Goal: Navigation & Orientation: Find specific page/section

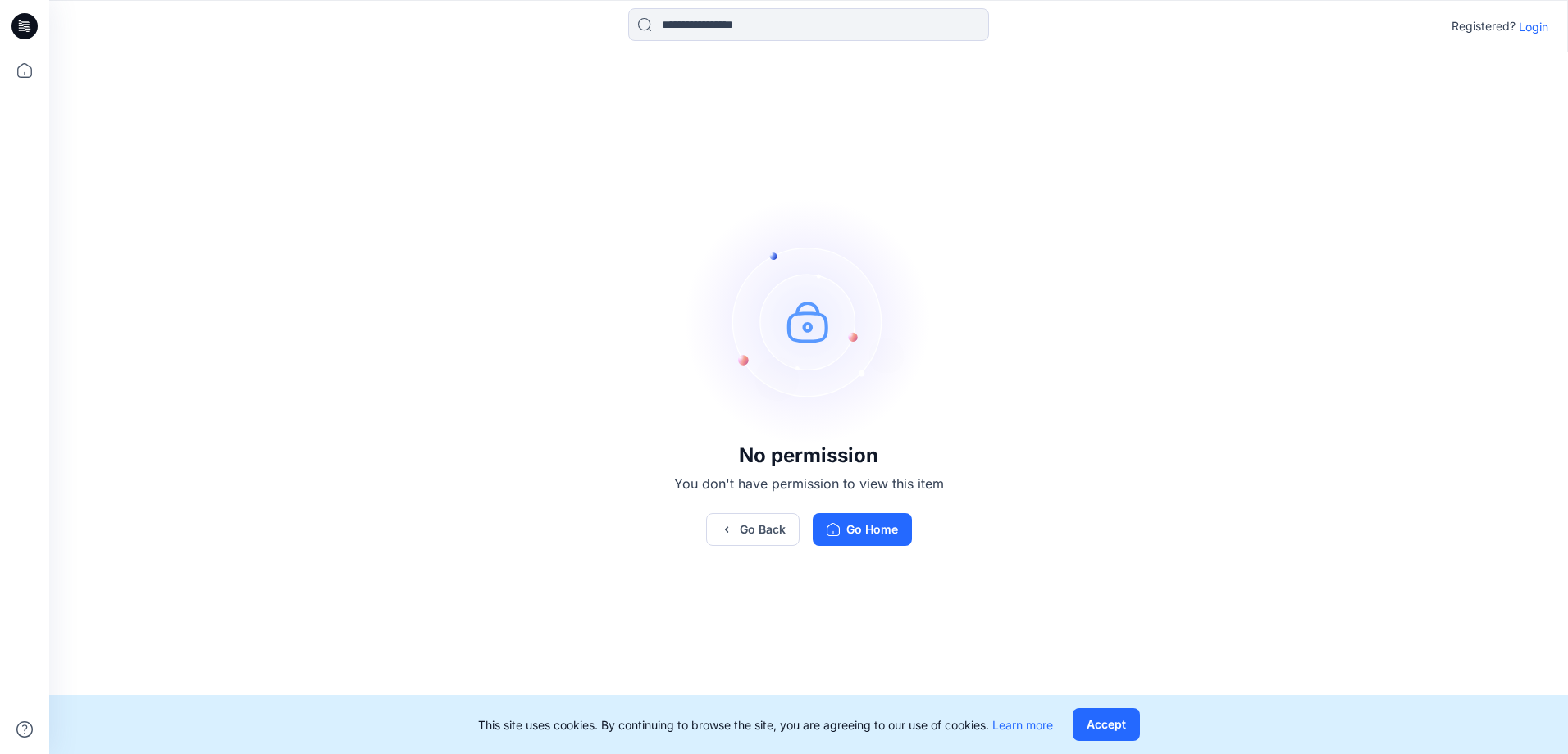
click at [1521, 28] on p "Login" at bounding box center [1533, 27] width 30 height 17
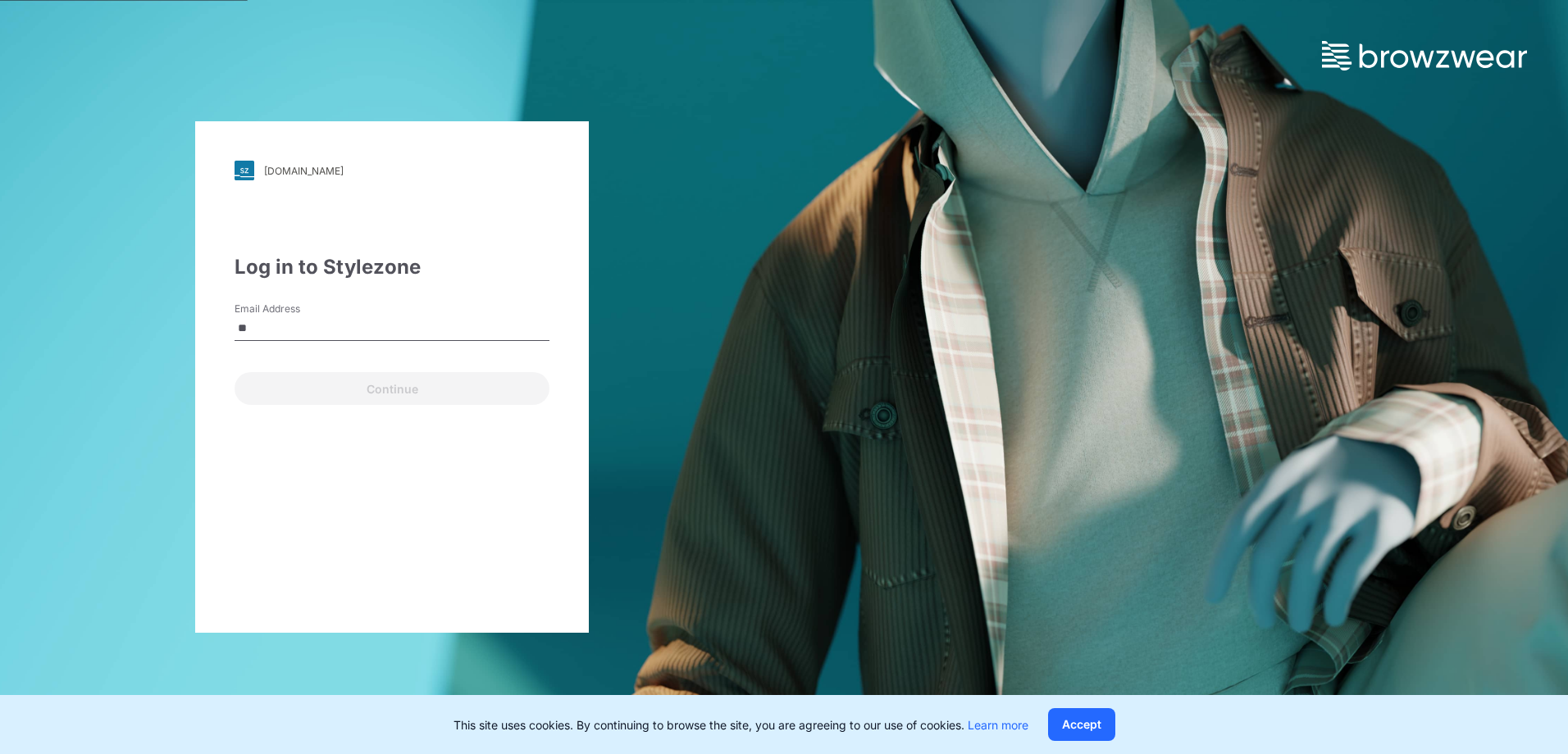
type input "*"
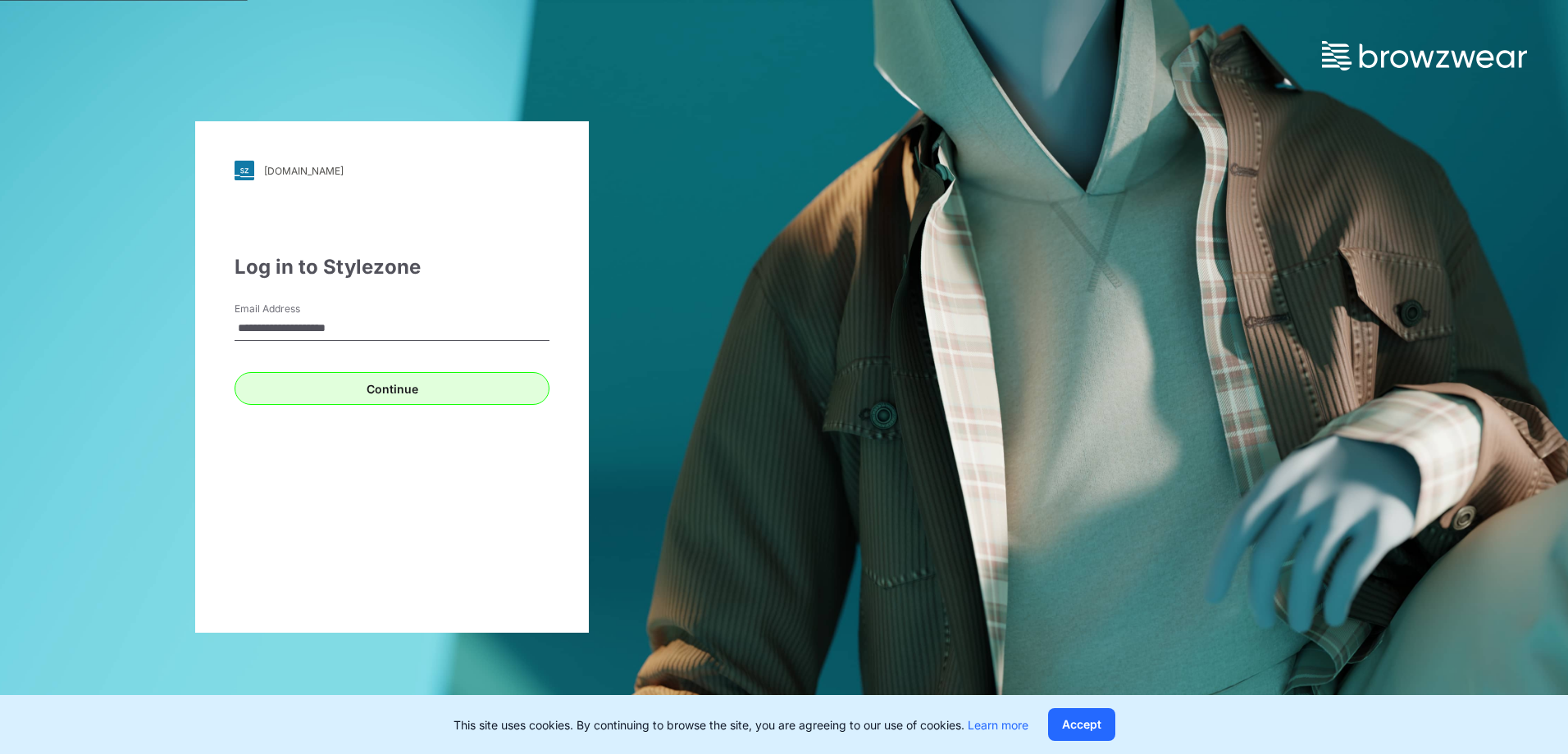
type input "**********"
click at [333, 388] on button "Continue" at bounding box center [392, 389] width 315 height 33
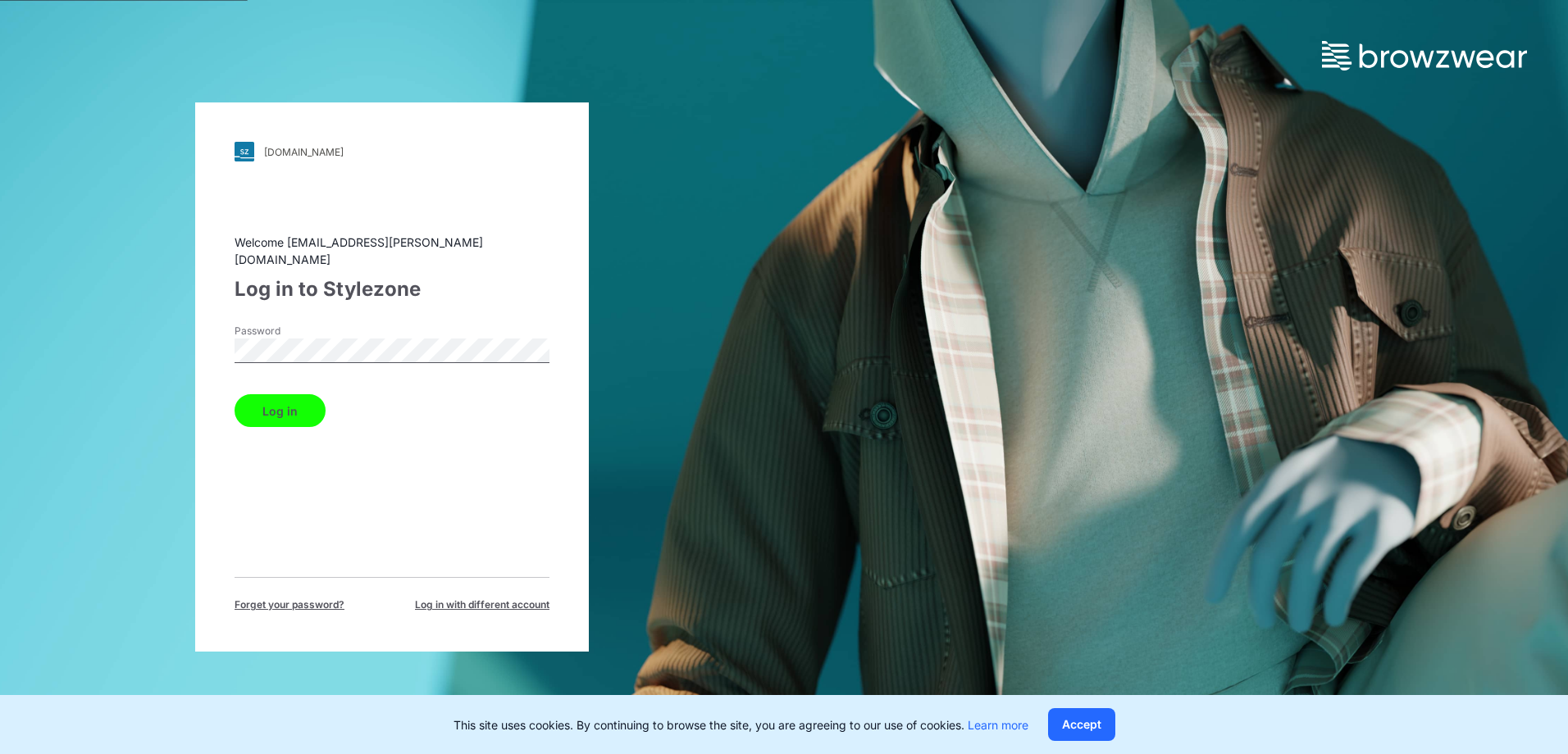
click at [234, 394] on button "Log in" at bounding box center [280, 410] width 91 height 33
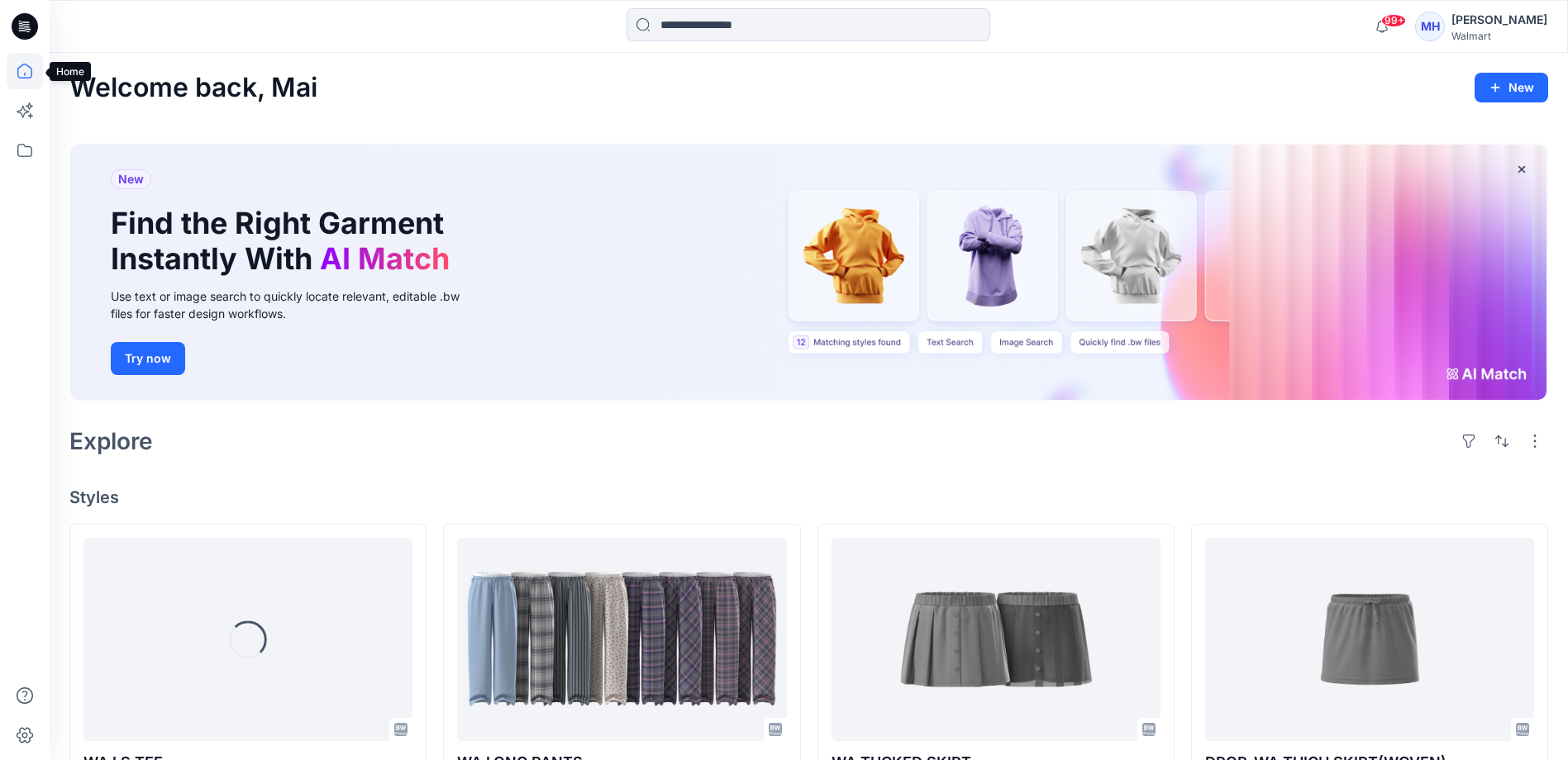
click at [23, 73] on icon at bounding box center [25, 71] width 37 height 37
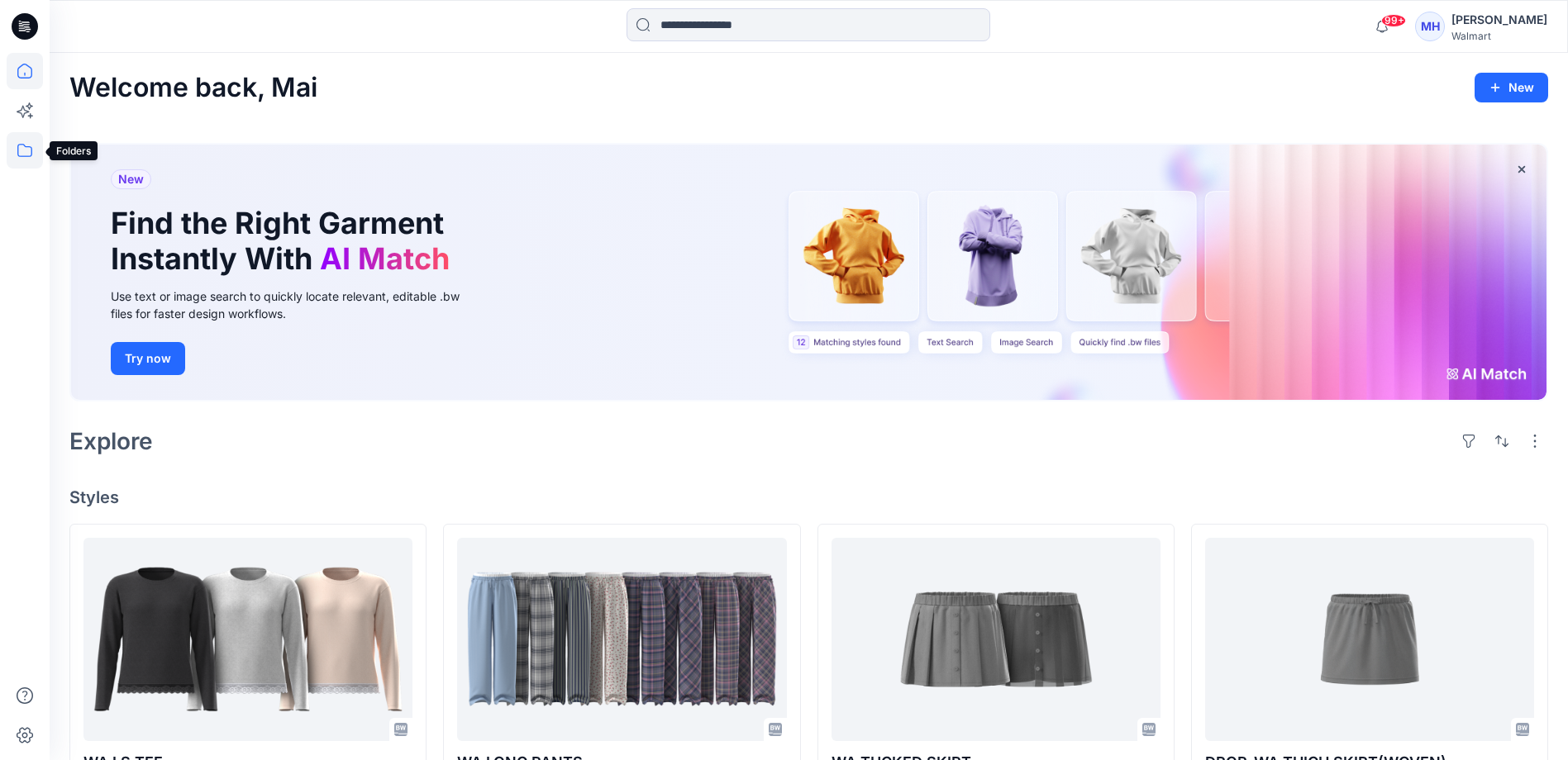
click at [38, 153] on icon at bounding box center [25, 150] width 37 height 37
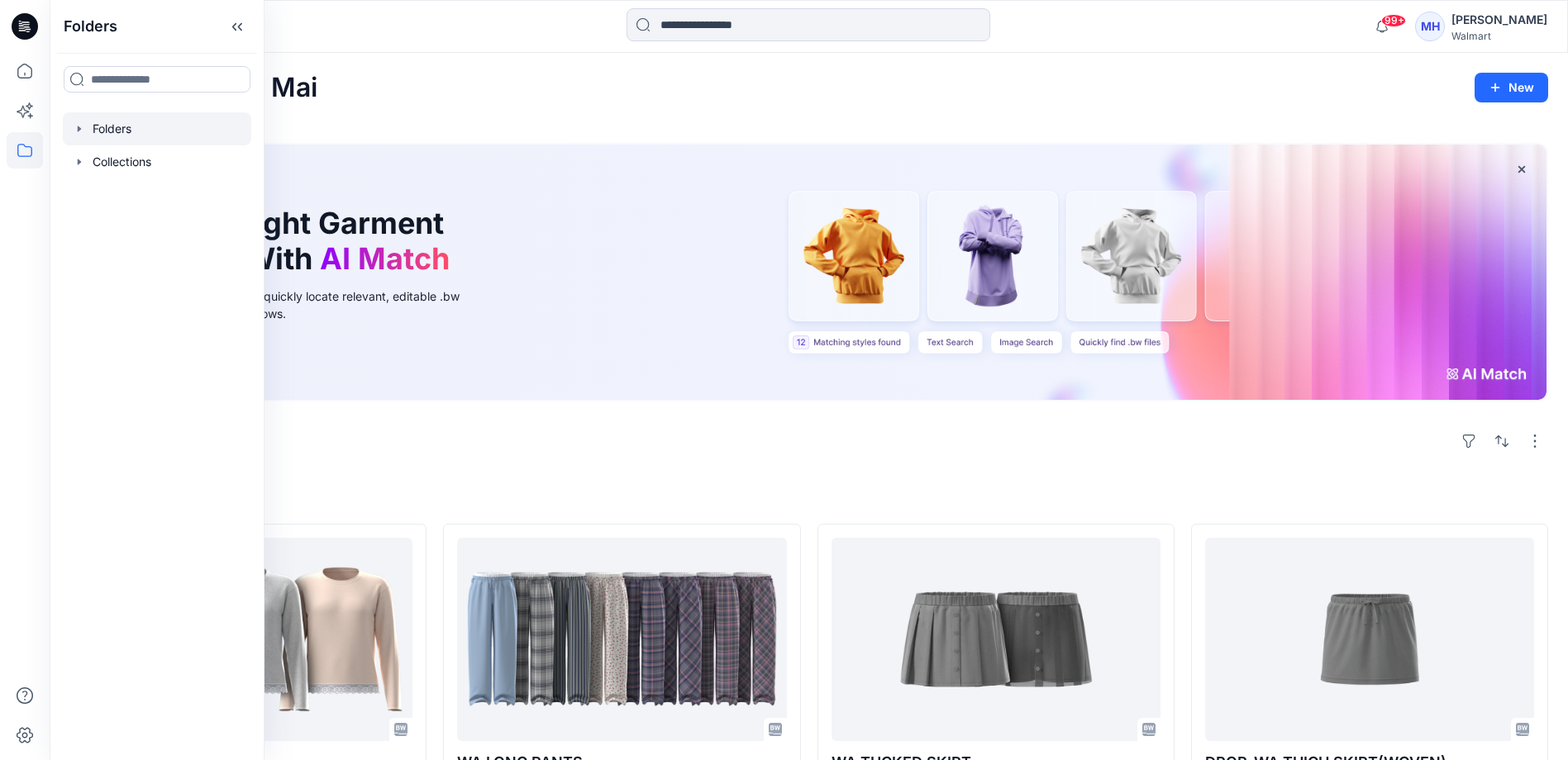
click at [80, 127] on icon "button" at bounding box center [79, 129] width 13 height 13
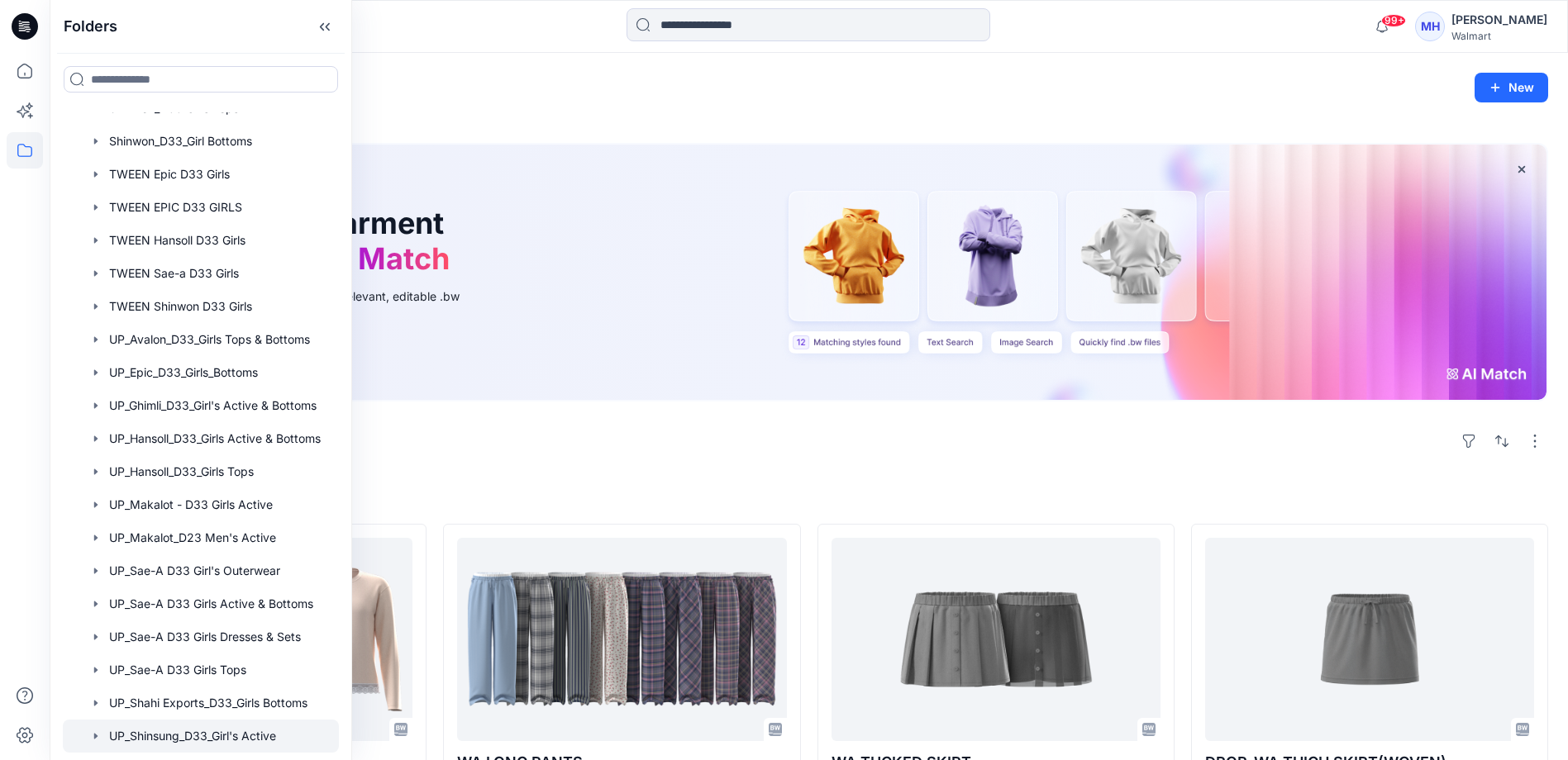
scroll to position [608, 0]
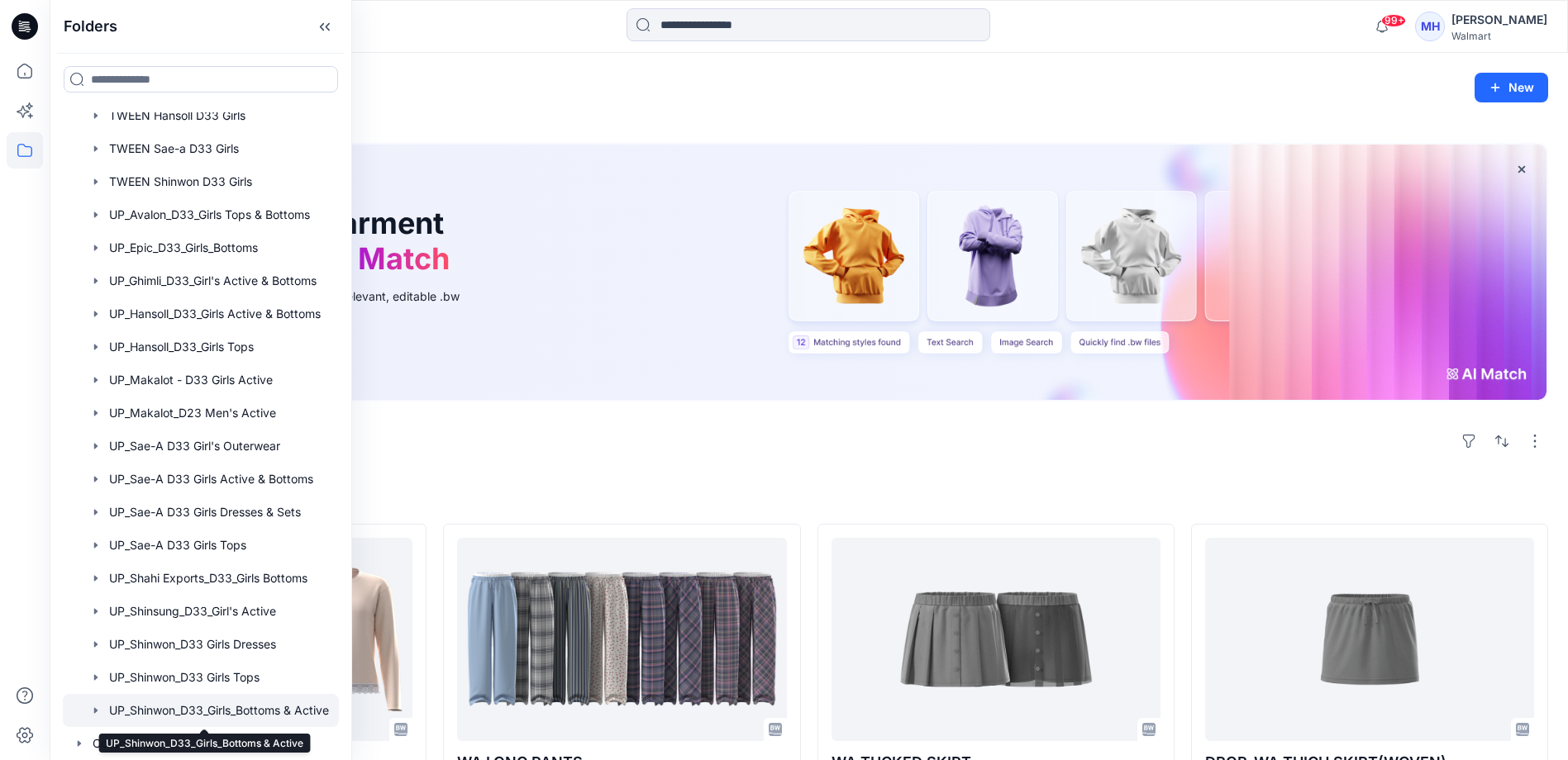
click at [219, 704] on div at bounding box center [200, 710] width 276 height 33
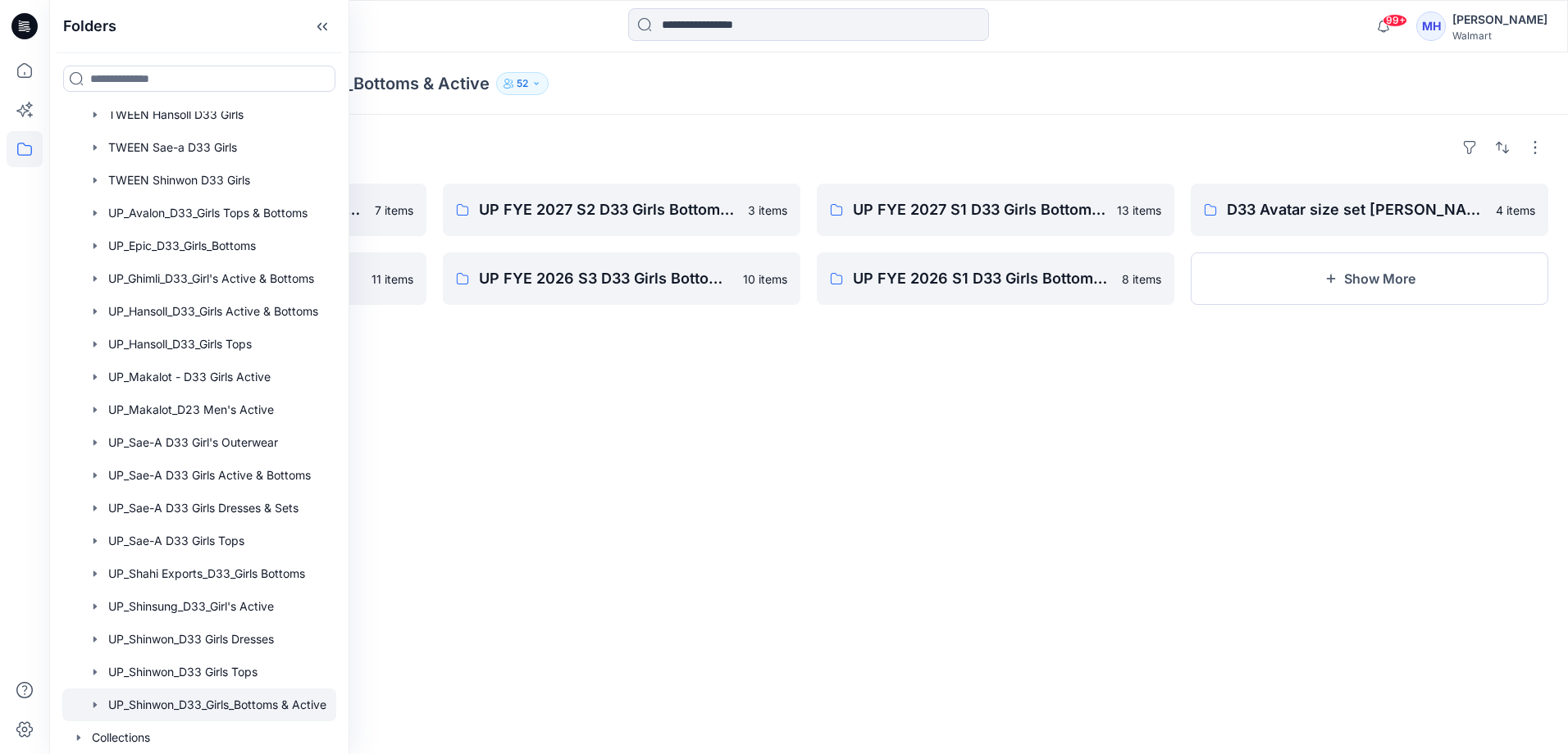
click at [453, 415] on div "Folders UP FYE 2027 S3 D33 Girls Bottoms Shinwon 7 items UP FYE 2026 S4 D33 Gir…" at bounding box center [808, 434] width 1519 height 639
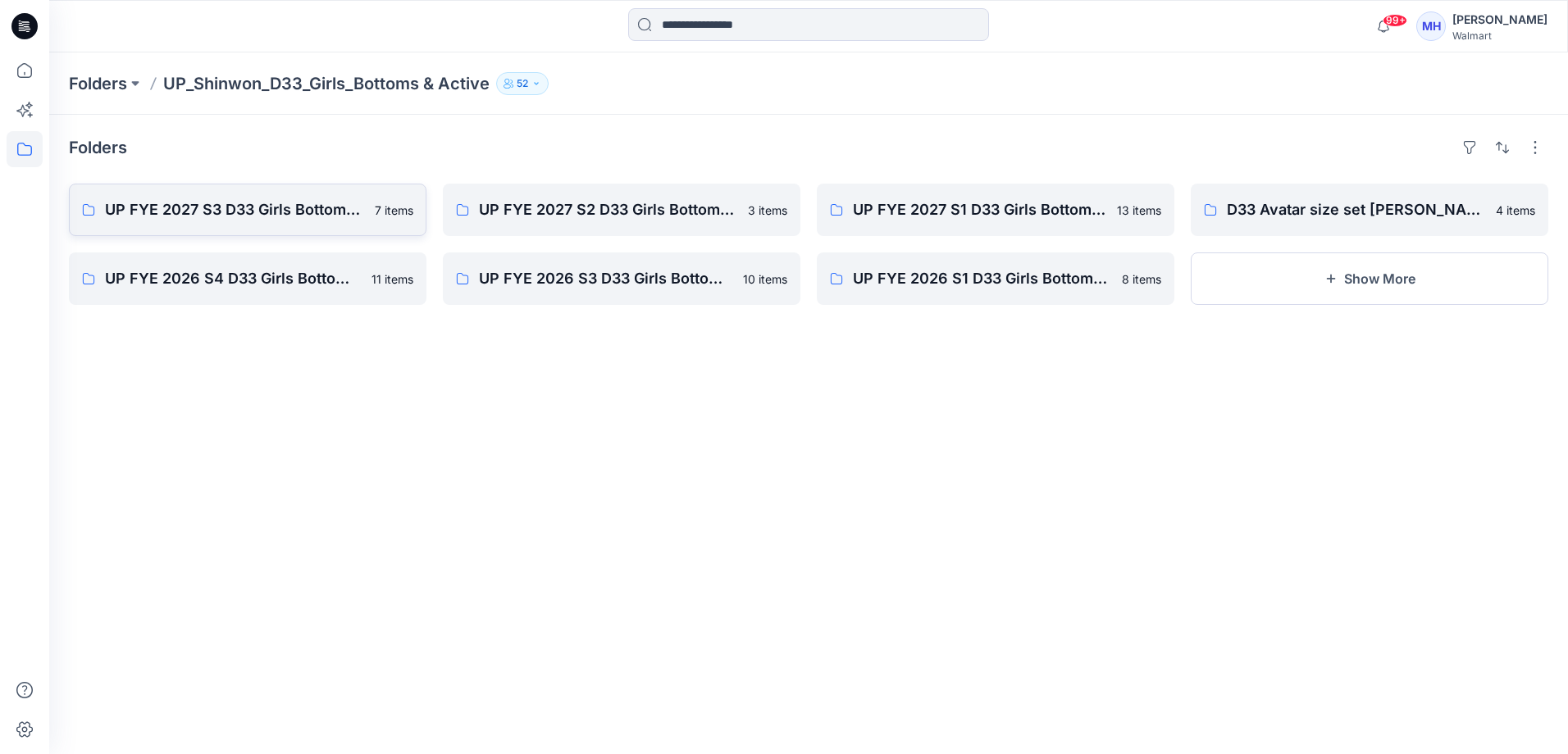
click at [322, 231] on link "UP FYE 2027 S3 D33 Girls Bottoms Shinwon 7 items" at bounding box center [247, 210] width 358 height 52
